Goal: Information Seeking & Learning: Learn about a topic

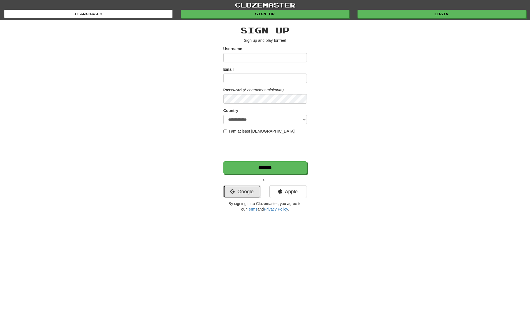
click at [238, 188] on link "Google" at bounding box center [242, 191] width 38 height 13
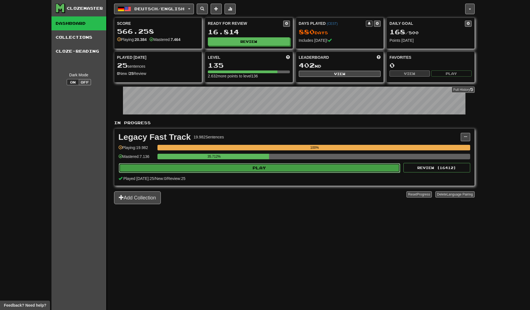
click at [210, 168] on button "Play" at bounding box center [260, 167] width 282 height 9
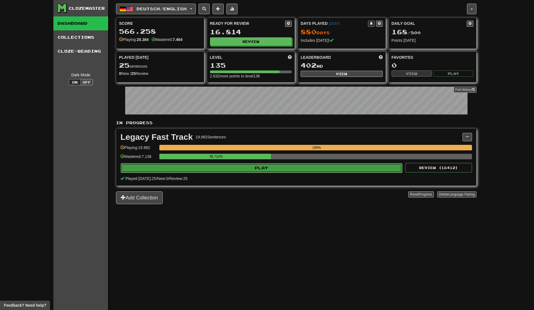
select select "**"
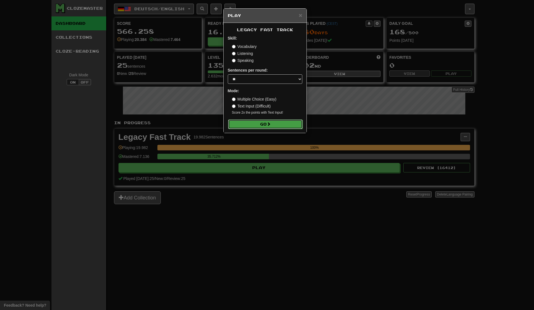
click at [259, 125] on button "Go" at bounding box center [265, 123] width 75 height 9
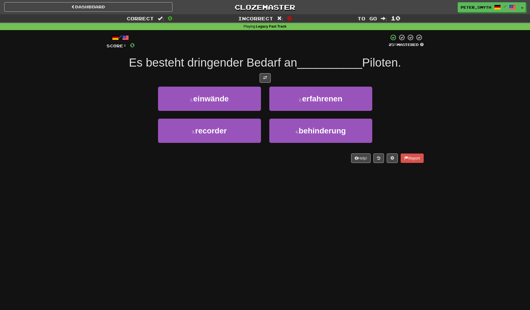
click at [73, 139] on div "Correct : 0 Incorrect : 0 To go : 10 Playing : Legacy Fast Track / Score: 0 25 …" at bounding box center [265, 92] width 530 height 156
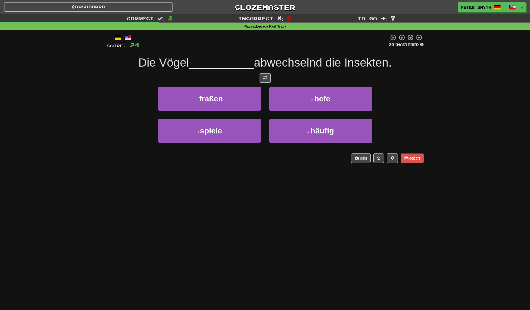
click at [73, 139] on div "Correct : 3 Incorrect : 0 To go : 7 Playing : Legacy Fast Track / Score: 24 25 …" at bounding box center [265, 92] width 530 height 156
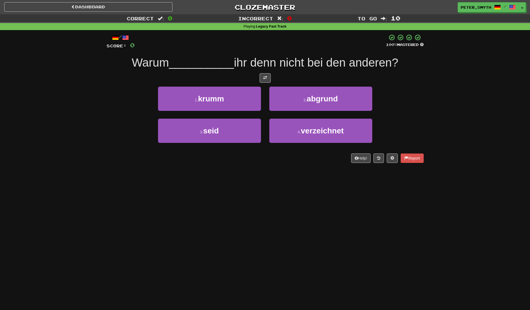
click at [73, 139] on div "Correct : 0 Incorrect : 0 To go : 10 Playing : Legacy Fast Track / Score: 0 100…" at bounding box center [265, 92] width 530 height 156
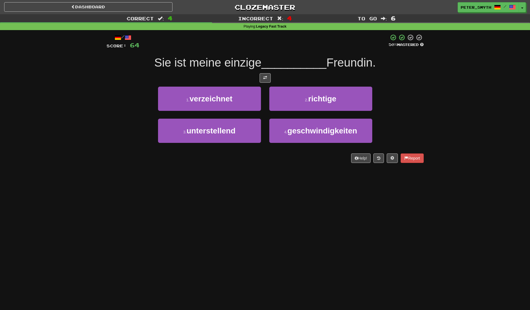
click at [86, 120] on div "Correct : 4 Incorrect : 4 To go : 6 Playing : Legacy Fast Track / Score: 64 50 …" at bounding box center [265, 92] width 530 height 156
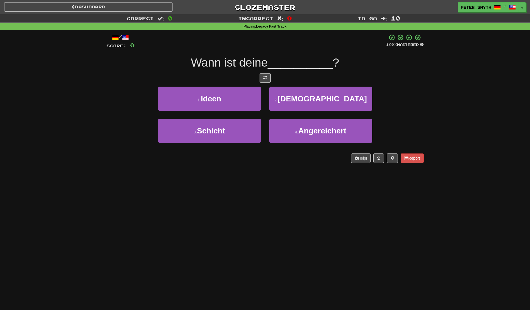
click at [60, 140] on div "Correct : 0 Incorrect : 0 To go : 10 Playing : Legacy Fast Track / Score: 0 100…" at bounding box center [265, 92] width 530 height 156
click at [80, 118] on div "Correct : 0 Incorrect : 0 To go : 10 Playing : Legacy Fast Track / Score: 0 100…" at bounding box center [265, 92] width 530 height 156
click at [98, 92] on div "Correct : 0 Incorrect : 0 To go : 10 Playing : Legacy Fast Track / Score: 0 100…" at bounding box center [265, 92] width 530 height 156
drag, startPoint x: 74, startPoint y: 140, endPoint x: 60, endPoint y: 97, distance: 44.5
click at [60, 98] on div "Correct : 0 Incorrect : 0 To go : 10 Playing : Legacy Fast Track / Score: 0 100…" at bounding box center [265, 92] width 530 height 156
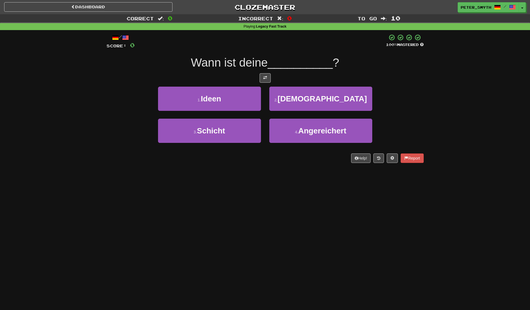
click at [98, 166] on div "Correct : 0 Incorrect : 0 To go : 10 Playing : Legacy Fast Track / Score: 0 100…" at bounding box center [265, 92] width 530 height 156
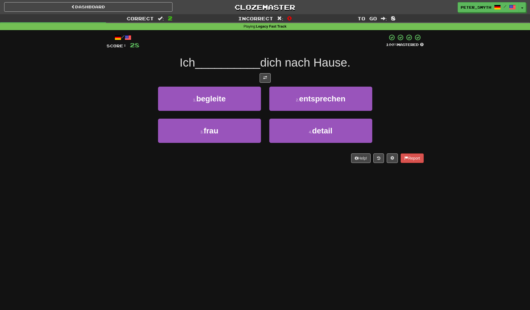
click at [129, 158] on div "Help! Report" at bounding box center [265, 157] width 317 height 9
click at [131, 134] on div "3 . frau 4 . detail" at bounding box center [265, 135] width 334 height 32
click at [115, 169] on div "/ Score: 28 100 % Mastered Ich __________ dich nach Hause. 1 . begleite 2 . ent…" at bounding box center [265, 100] width 317 height 141
click at [103, 166] on div "/ Score: 28 100 % Mastered Ich __________ dich nach Hause. 1 . begleite 2 . ent…" at bounding box center [265, 100] width 326 height 141
click at [95, 214] on div "Dashboard Clozemaster Peter_Smyth / Toggle Dropdown Dashboard Leaderboard Activ…" at bounding box center [265, 155] width 530 height 310
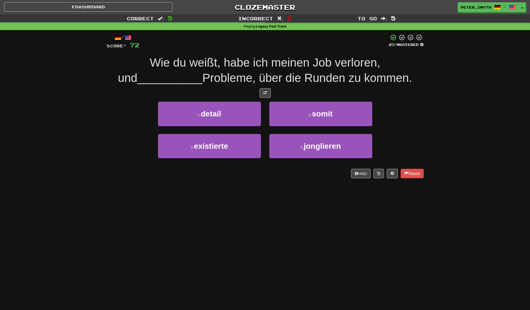
click at [96, 214] on div "Dashboard Clozemaster Peter_Smyth / Toggle Dropdown Dashboard Leaderboard Activ…" at bounding box center [265, 155] width 530 height 310
click at [68, 97] on div "Correct : 5 Incorrect : 1 To go : 5 Playing : Legacy Fast Track / Score: 72 25 …" at bounding box center [265, 100] width 530 height 172
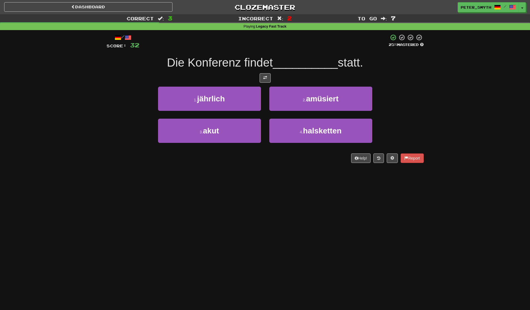
click at [116, 171] on div "Dashboard Clozemaster Peter_Smyth / Toggle Dropdown Dashboard Leaderboard Activ…" at bounding box center [265, 155] width 530 height 310
click at [81, 125] on div "Correct : 3 Incorrect : 2 To go : 7 Playing : Legacy Fast Track / Score: 32 25 …" at bounding box center [265, 92] width 530 height 156
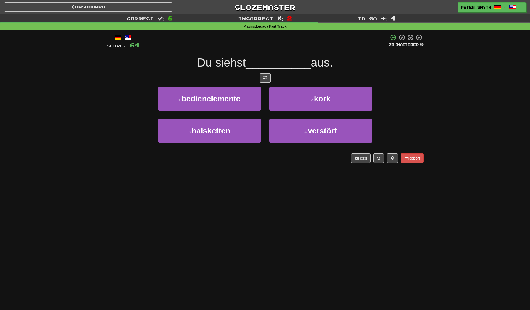
click at [138, 156] on div "Help! Report" at bounding box center [265, 157] width 317 height 9
click at [86, 129] on div "Correct : 6 Incorrect : 2 To go : 4 Playing : Legacy Fast Track / Score: 64 25 …" at bounding box center [265, 92] width 530 height 156
click at [295, 247] on div "Dashboard Clozemaster Peter_Smyth / Toggle Dropdown Dashboard Leaderboard Activ…" at bounding box center [265, 155] width 530 height 310
click at [102, 195] on div "Dashboard Clozemaster Peter_Smyth / Toggle Dropdown Dashboard Leaderboard Activ…" at bounding box center [265, 155] width 530 height 310
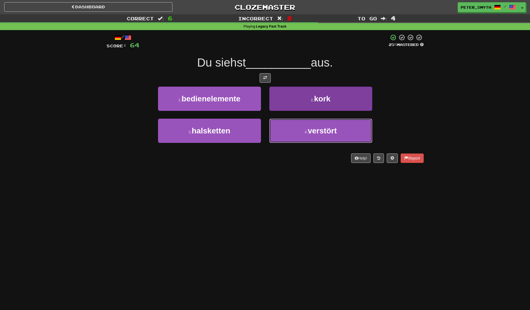
click at [308, 135] on button "4 . verstört" at bounding box center [320, 131] width 103 height 24
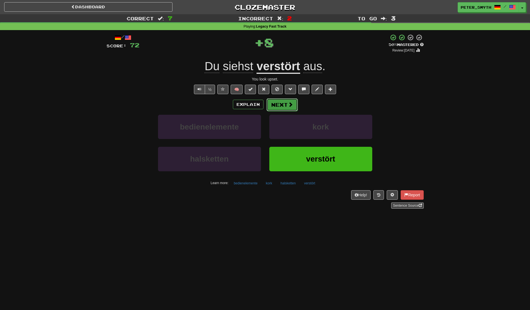
click at [279, 105] on button "Next" at bounding box center [282, 104] width 31 height 13
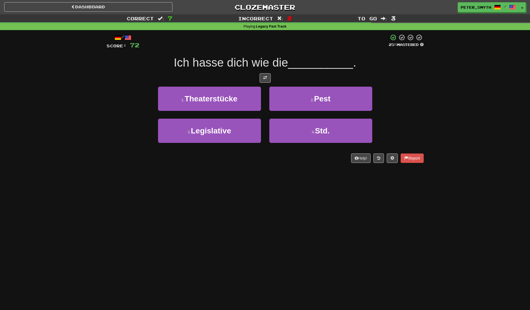
click at [102, 123] on div "Correct : 7 Incorrect : 2 To go : 3 Playing : Legacy Fast Track / Score: 72 25 …" at bounding box center [265, 92] width 530 height 156
click at [93, 130] on div "Correct : 7 Incorrect : 2 To go : 3 Playing : Legacy Fast Track / Score: 72 25 …" at bounding box center [265, 92] width 530 height 156
click at [153, 153] on div "/ Score: 72 25 % Mastered Ich hasse dich wie die __________ . 1 . Theaterstücke…" at bounding box center [265, 98] width 317 height 129
click at [78, 189] on div "Dashboard Clozemaster Peter_Smyth / Toggle Dropdown Dashboard Leaderboard Activ…" at bounding box center [265, 155] width 530 height 310
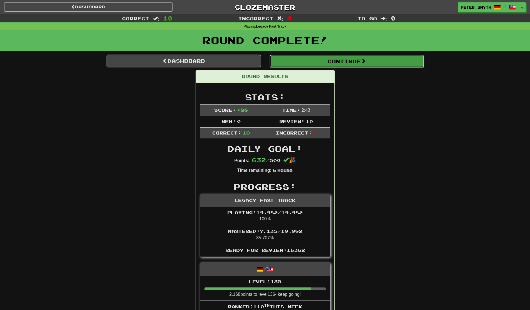
click at [316, 63] on button "Continue" at bounding box center [347, 61] width 154 height 13
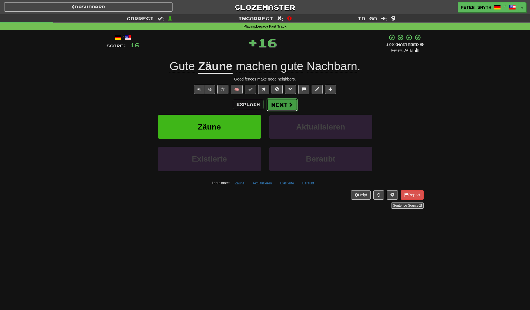
click at [282, 104] on button "Next" at bounding box center [282, 104] width 31 height 13
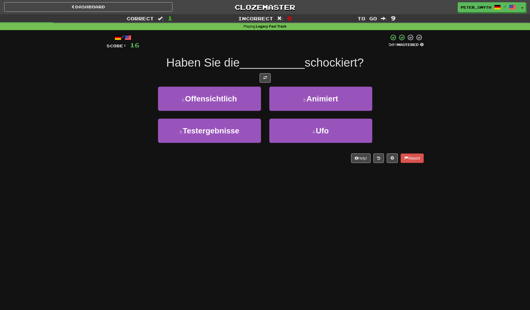
click at [103, 115] on div "/ Score: 16 50 % Mastered Haben Sie die __________ schockiert? 1 . Offensichtli…" at bounding box center [265, 100] width 326 height 141
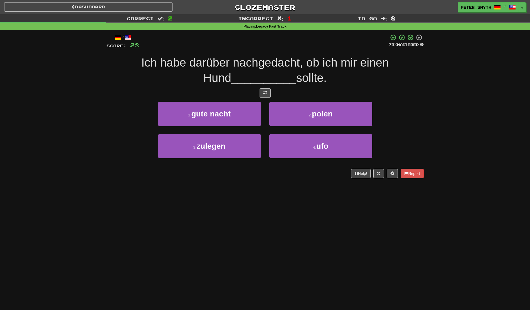
click at [80, 139] on div "Correct : 2 Incorrect : 1 To go : 8 Playing : Legacy Fast Track / Score: 28 75 …" at bounding box center [265, 100] width 530 height 172
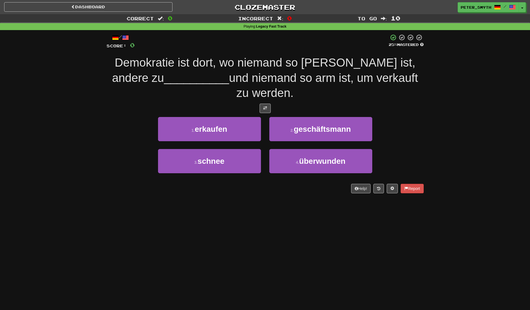
click at [77, 131] on div "Correct : 0 Incorrect : 0 To go : 10 Playing : Legacy Fast Track / Score: 0 25 …" at bounding box center [265, 107] width 530 height 187
click at [85, 158] on div "Correct : 0 Incorrect : 0 To go : 10 Playing : Legacy Fast Track / Score: 0 25 …" at bounding box center [265, 107] width 530 height 187
click at [116, 159] on div "3 . schnee 4 . überwunden" at bounding box center [265, 165] width 334 height 32
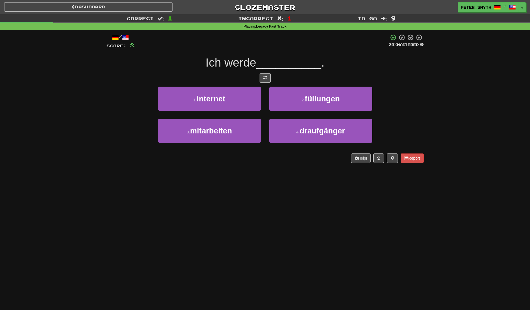
click at [96, 161] on div "Correct : 1 Incorrect : 1 To go : 9 Playing : Legacy Fast Track / Score: 8 25 %…" at bounding box center [265, 92] width 530 height 156
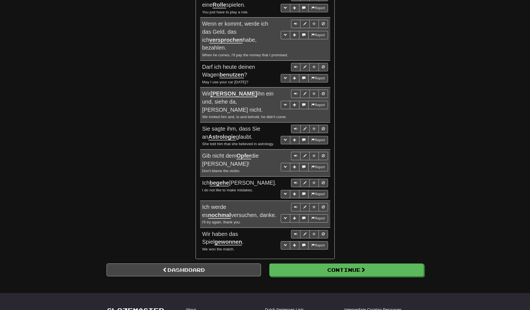
scroll to position [445, 0]
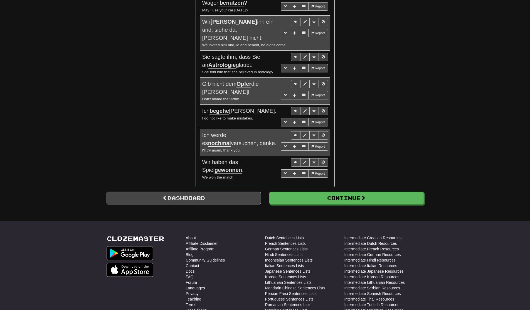
drag, startPoint x: 265, startPoint y: 159, endPoint x: 279, endPoint y: 146, distance: 19.1
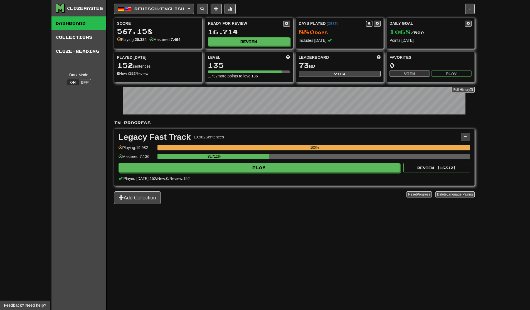
click at [370, 24] on span at bounding box center [369, 23] width 3 height 3
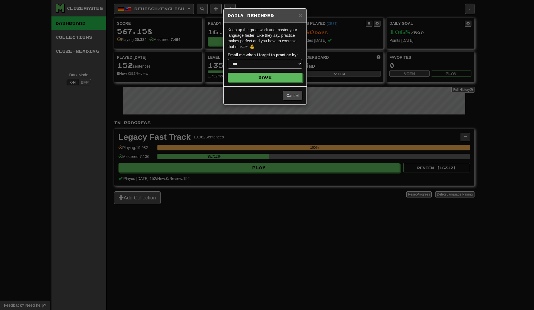
click at [330, 11] on div "**********" at bounding box center [267, 155] width 534 height 310
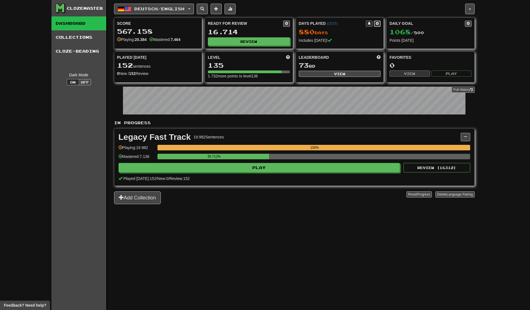
click at [378, 26] on button at bounding box center [377, 24] width 7 height 6
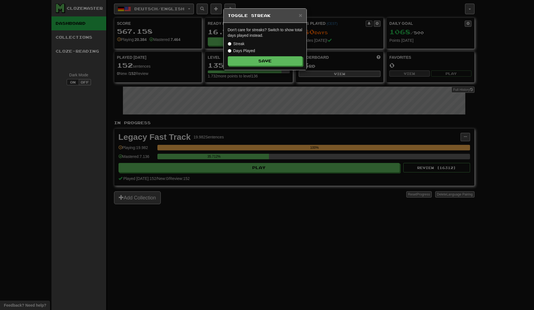
click at [317, 8] on div "× Toggle Streak Don't care for streaks? Switch to show total days played instea…" at bounding box center [267, 155] width 534 height 310
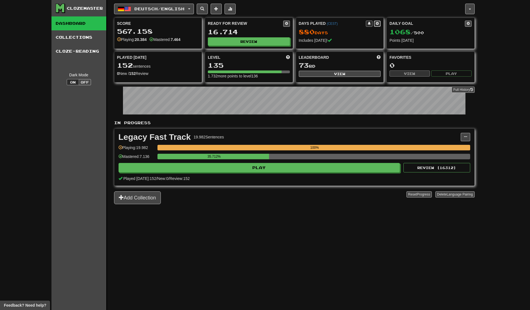
click at [376, 26] on button at bounding box center [377, 24] width 7 height 6
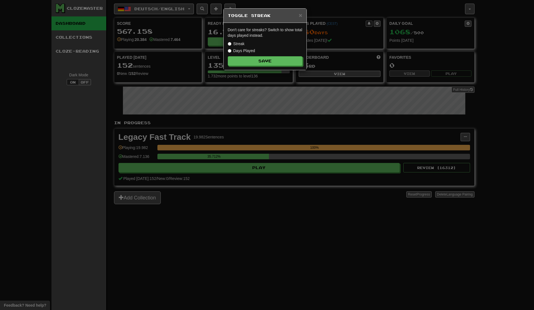
click at [240, 42] on label "Streak" at bounding box center [236, 44] width 17 height 6
click at [252, 60] on button "Save" at bounding box center [265, 60] width 75 height 9
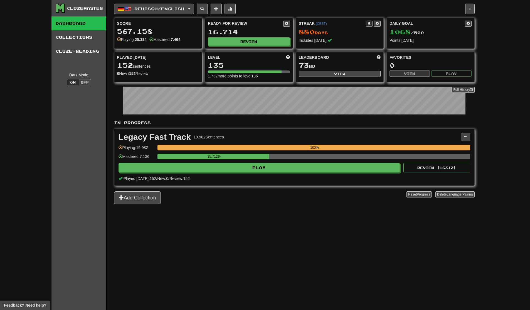
click at [133, 27] on div "Score 567.158 Playing: 20.384 Mastered: 7.464" at bounding box center [158, 31] width 88 height 27
click at [117, 31] on div "567.158" at bounding box center [158, 31] width 82 height 7
drag, startPoint x: 116, startPoint y: 31, endPoint x: 194, endPoint y: 41, distance: 78.3
click at [194, 41] on div "Score 567.158 Playing: 20.384 Mastered: 7.464" at bounding box center [158, 31] width 88 height 27
click at [194, 41] on div "Playing: 20.384 Mastered: 7.464" at bounding box center [158, 40] width 82 height 6
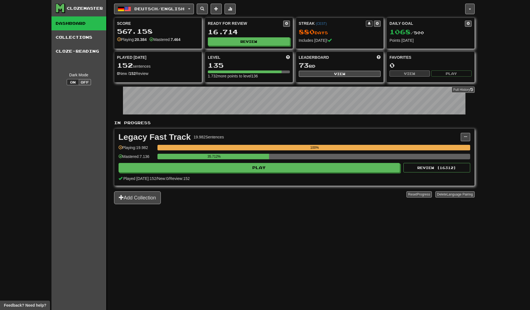
click at [117, 32] on div "567.158" at bounding box center [158, 31] width 82 height 7
click at [129, 35] on div "567.158" at bounding box center [158, 31] width 82 height 7
click at [157, 35] on div "567.158" at bounding box center [158, 31] width 82 height 7
drag, startPoint x: 180, startPoint y: 41, endPoint x: 195, endPoint y: 44, distance: 15.1
click at [183, 42] on div "Score 567.158 Playing: 20.384 Mastered: 7.464" at bounding box center [158, 31] width 88 height 27
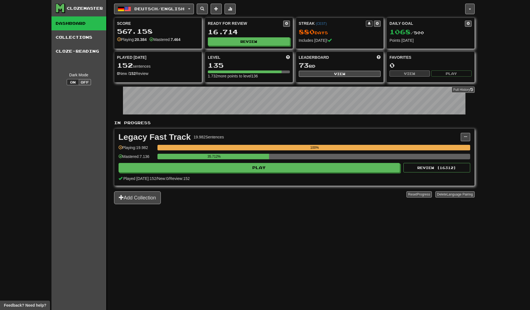
click at [194, 43] on div "Score 567.158 Playing: 20.384 Mastered: 7.464" at bounding box center [158, 31] width 88 height 27
click at [188, 39] on div "Playing: 20.384 Mastered: 7.464" at bounding box center [158, 40] width 82 height 6
click at [463, 134] on button at bounding box center [465, 137] width 9 height 8
click at [501, 149] on div "Clozemaster Dashboard Collections Cloze-Reading Dark Mode On Off Dashboard Coll…" at bounding box center [265, 155] width 530 height 310
click at [269, 206] on div "Deutsch / English Deutsch / English Days Played: 880 Review: 16.714 Daily Goal:…" at bounding box center [294, 162] width 361 height 324
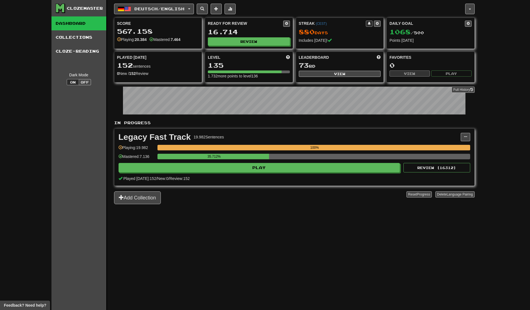
click at [277, 173] on div "Legacy Fast Track 19.982 Sentences Manage Sentences Unpin from Dashboard Playin…" at bounding box center [294, 157] width 360 height 57
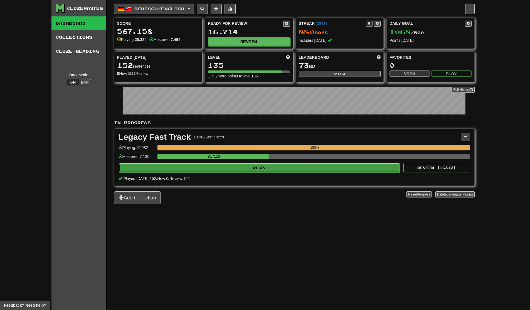
click at [281, 167] on button "Play" at bounding box center [260, 167] width 282 height 9
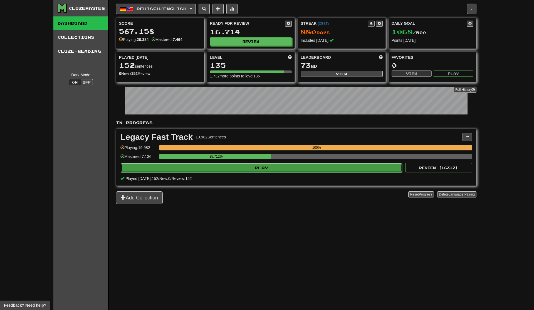
select select "**"
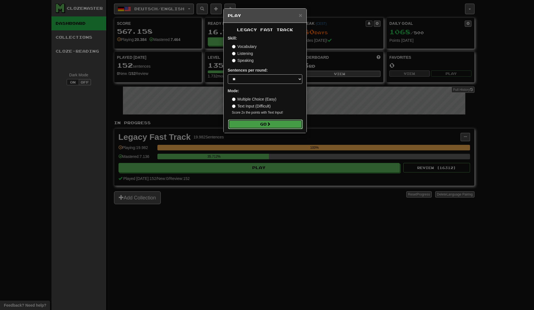
click at [279, 122] on button "Go" at bounding box center [265, 123] width 75 height 9
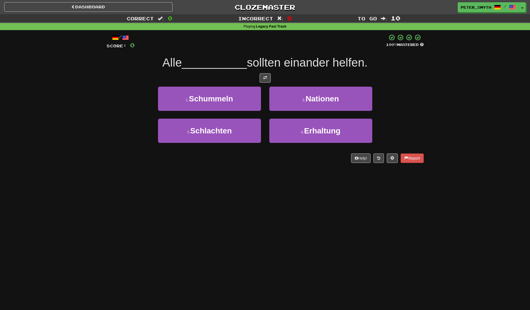
click at [400, 235] on div "Dashboard Clozemaster Peter_Smyth / Toggle Dropdown Dashboard Leaderboard Activ…" at bounding box center [265, 155] width 530 height 310
